Goal: Task Accomplishment & Management: Manage account settings

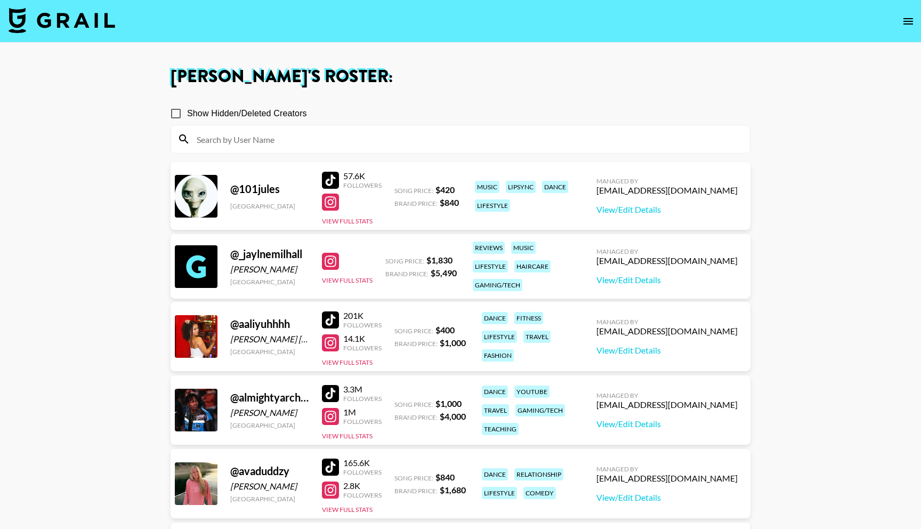
click at [86, 23] on img at bounding box center [62, 20] width 107 height 26
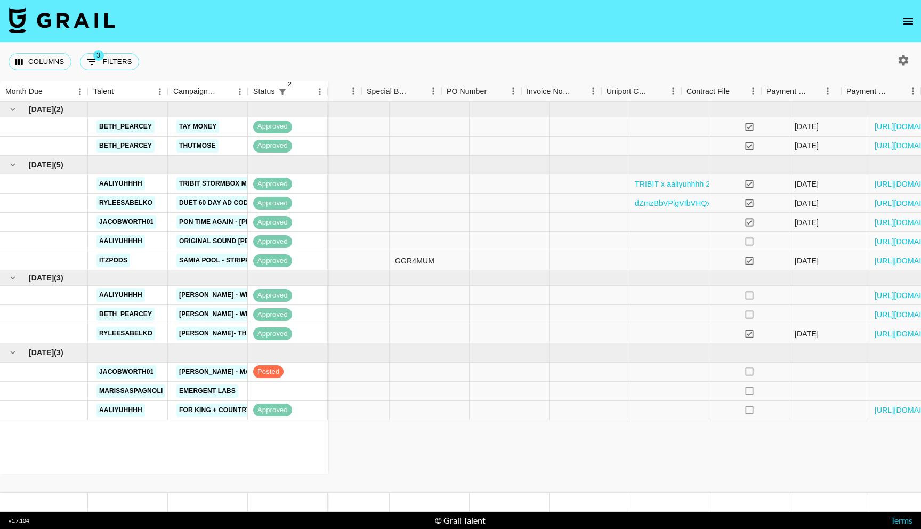
scroll to position [0, 995]
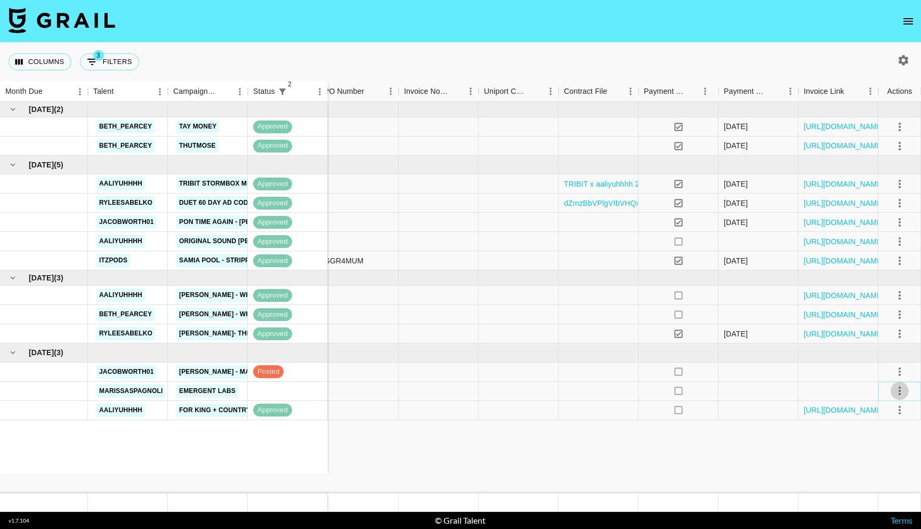
click at [898, 390] on icon "select merge strategy" at bounding box center [899, 390] width 13 height 13
click at [898, 392] on icon "select merge strategy" at bounding box center [899, 390] width 13 height 13
click at [883, 438] on li "Decline" at bounding box center [886, 432] width 69 height 19
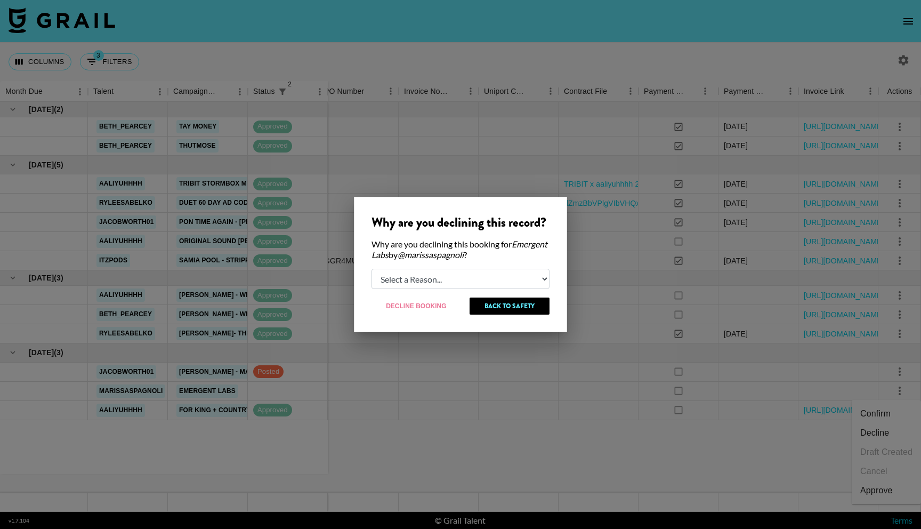
click at [422, 267] on div "Why are you declining this record? Why are you declining this booking for Emerg…" at bounding box center [460, 264] width 213 height 135
click at [422, 280] on select "Select a Reason... Relogging this deal due to a data issue The booker cancelled…" at bounding box center [461, 279] width 178 height 20
select select "creator_decline"
click at [372, 269] on select "Select a Reason... Relogging this deal due to a data issue The booker cancelled…" at bounding box center [461, 279] width 178 height 20
click at [412, 308] on button "Decline Booking" at bounding box center [417, 305] width 90 height 17
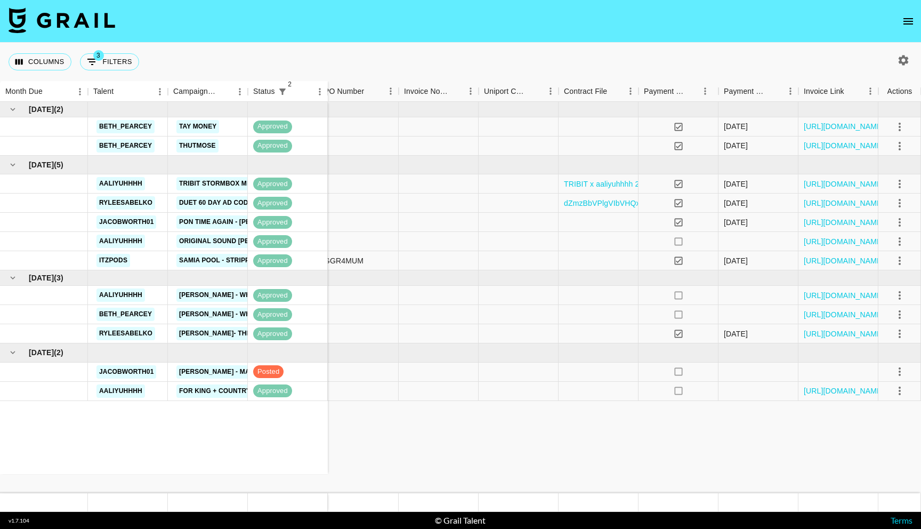
click at [282, 440] on div "Jul '25 ( 2 ) beth_pearcey Tay Money approved beth_pearcey Thutmose approved Au…" at bounding box center [164, 288] width 328 height 372
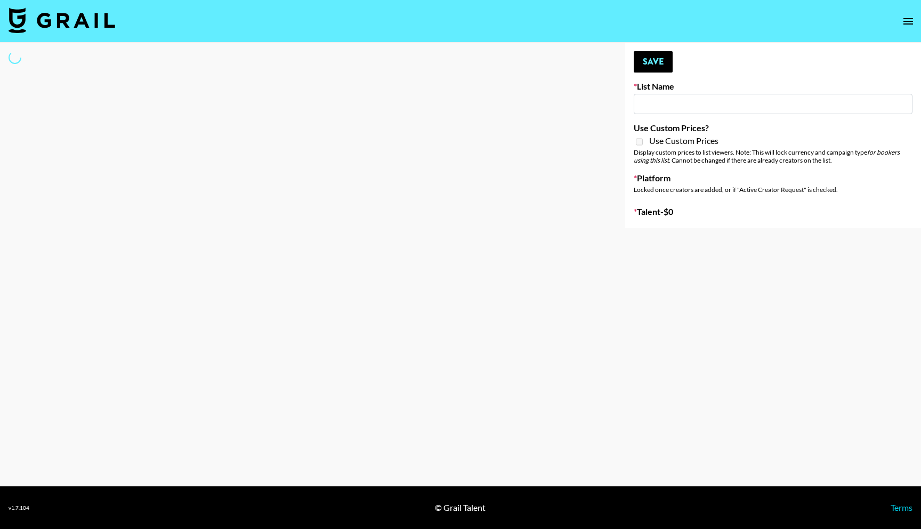
type input "GoVanni Campaign"
select select "Song"
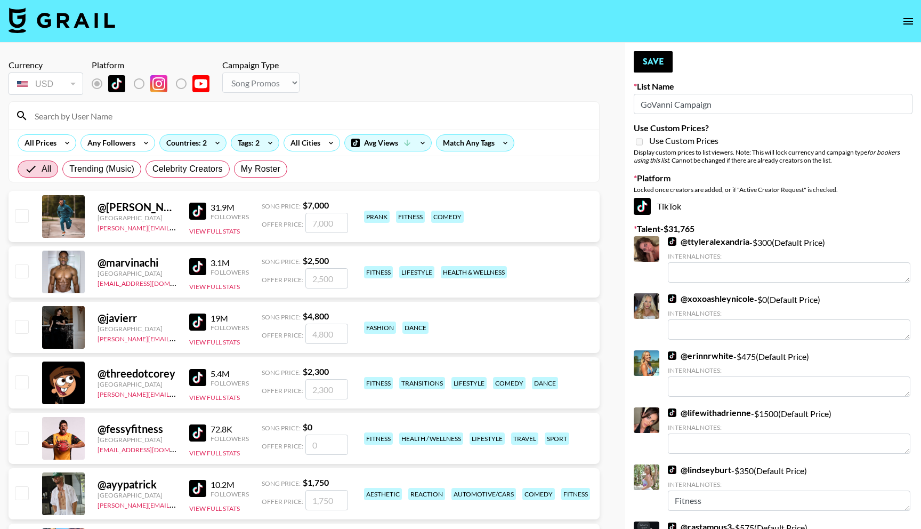
click at [111, 118] on input at bounding box center [310, 115] width 565 height 17
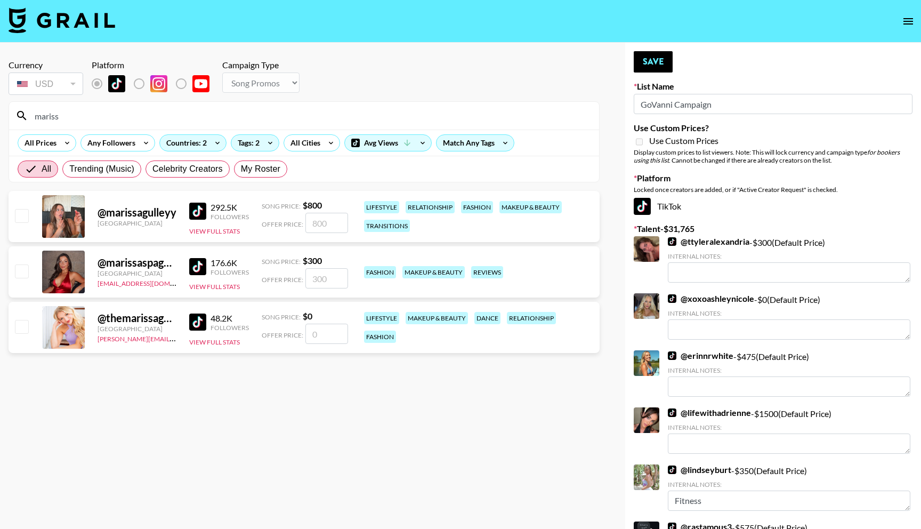
type input "mariss"
click at [23, 268] on input "checkbox" at bounding box center [21, 270] width 13 height 13
checkbox input "true"
type input "300"
click at [316, 280] on input "300" at bounding box center [326, 278] width 43 height 20
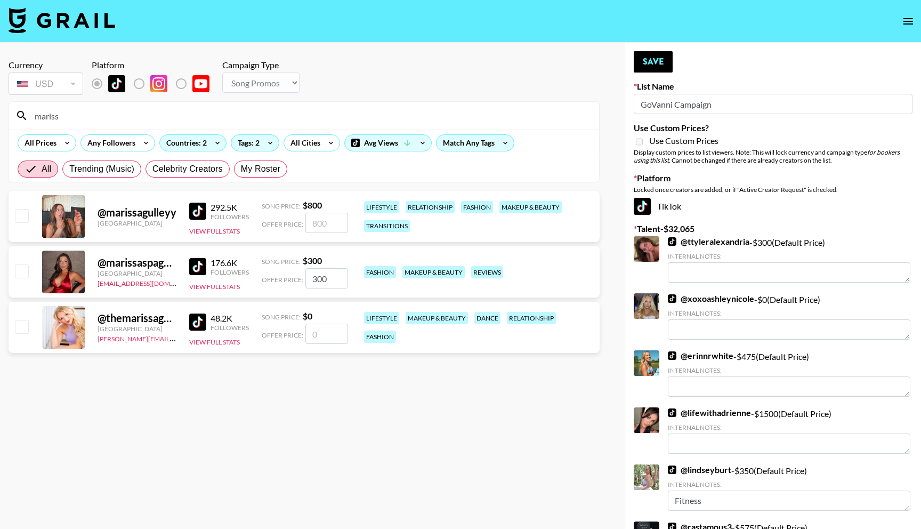
checkbox input "false"
checkbox input "true"
type input "300"
click at [350, 434] on section "Currency USD USD ​ Platform Campaign Type Choose Type... Song Promos Brand Prom…" at bounding box center [304, 273] width 591 height 444
click at [652, 59] on button "Save" at bounding box center [653, 61] width 39 height 21
